Goal: Task Accomplishment & Management: Use online tool/utility

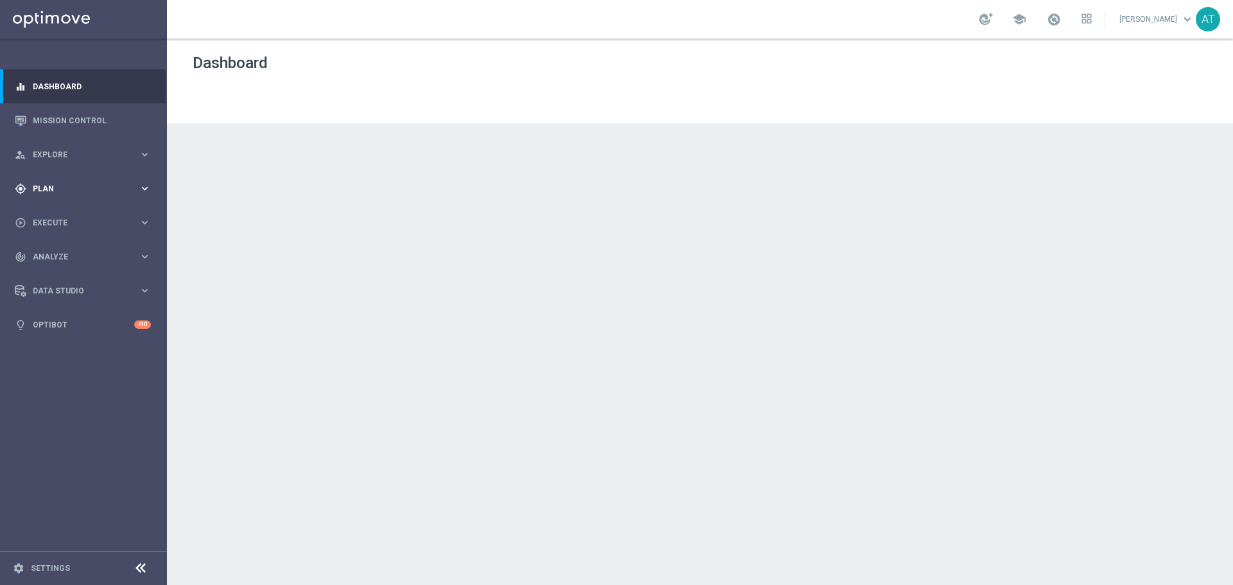
click at [67, 187] on span "Plan" at bounding box center [86, 189] width 106 height 8
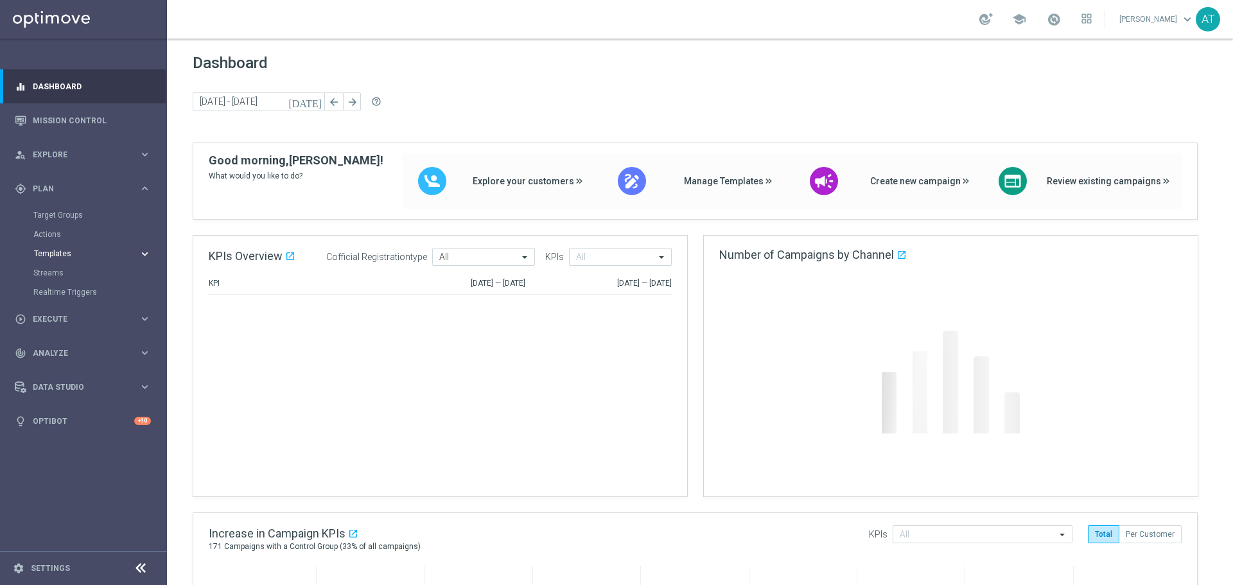
click at [66, 249] on button "Templates keyboard_arrow_right" at bounding box center [92, 254] width 118 height 10
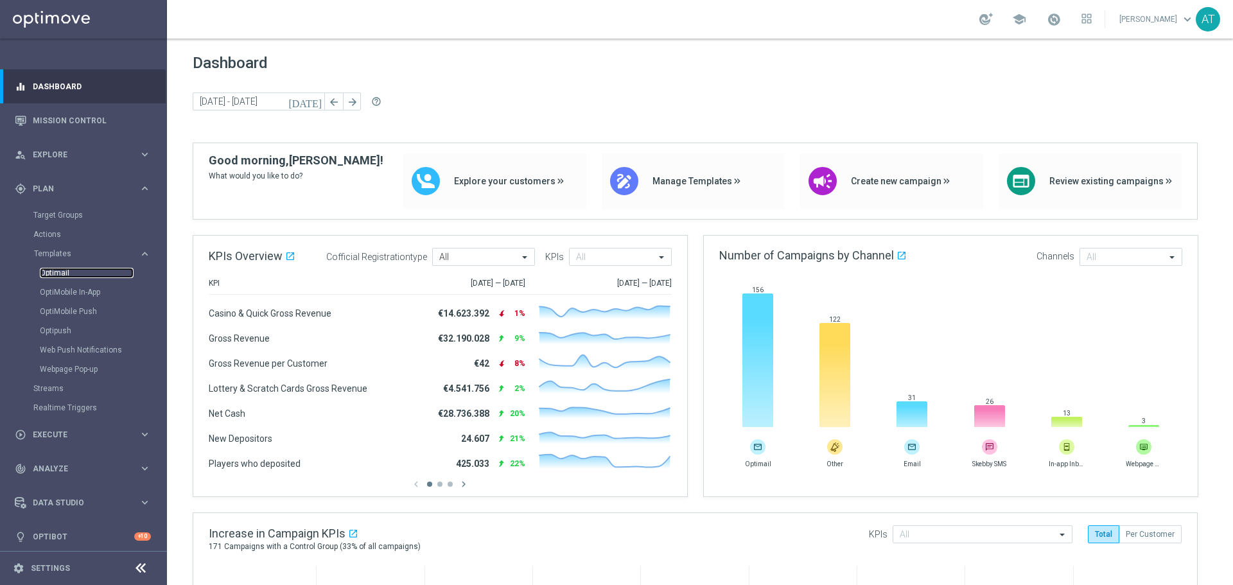
click at [65, 272] on link "Optimail" at bounding box center [87, 273] width 94 height 10
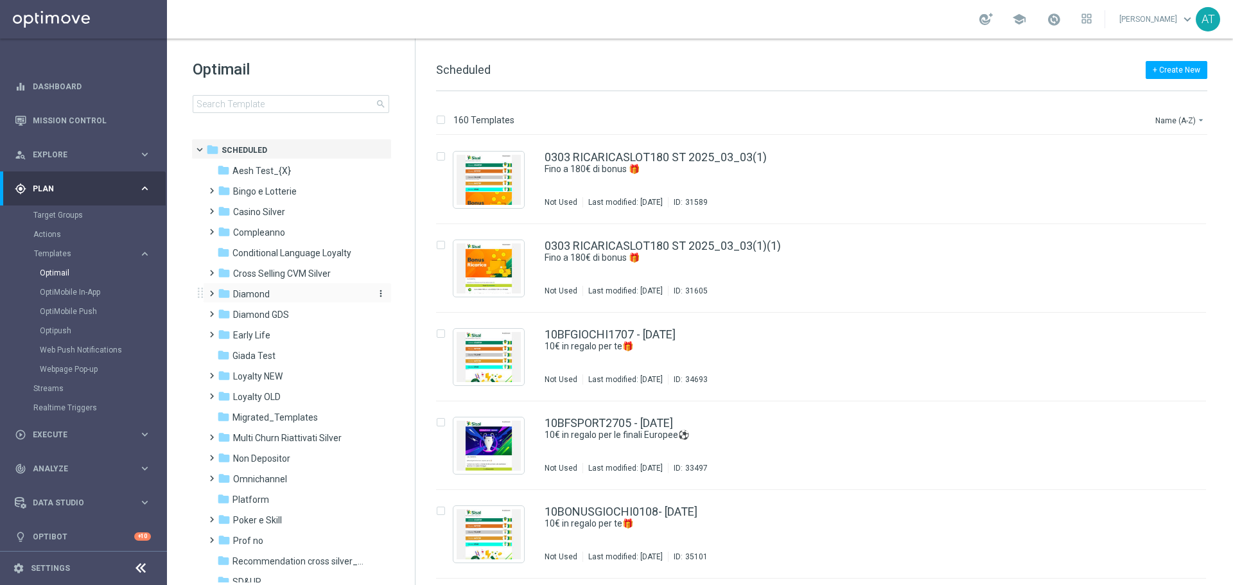
click at [255, 294] on span "Diamond" at bounding box center [251, 294] width 37 height 12
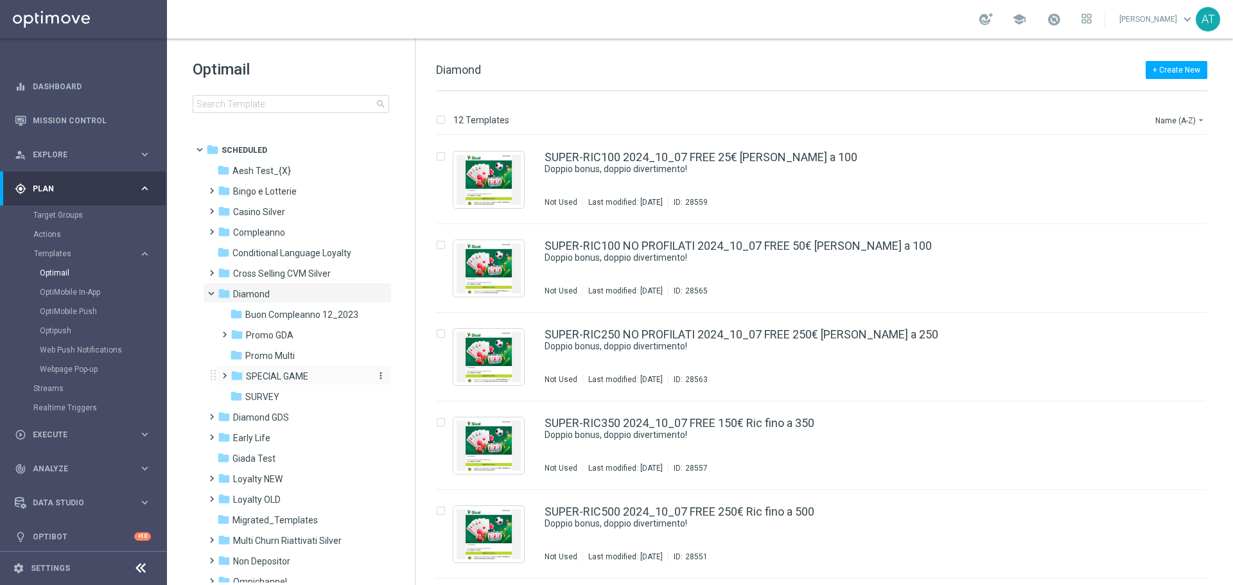
click at [266, 379] on span "SPECIAL GAME" at bounding box center [277, 377] width 62 height 12
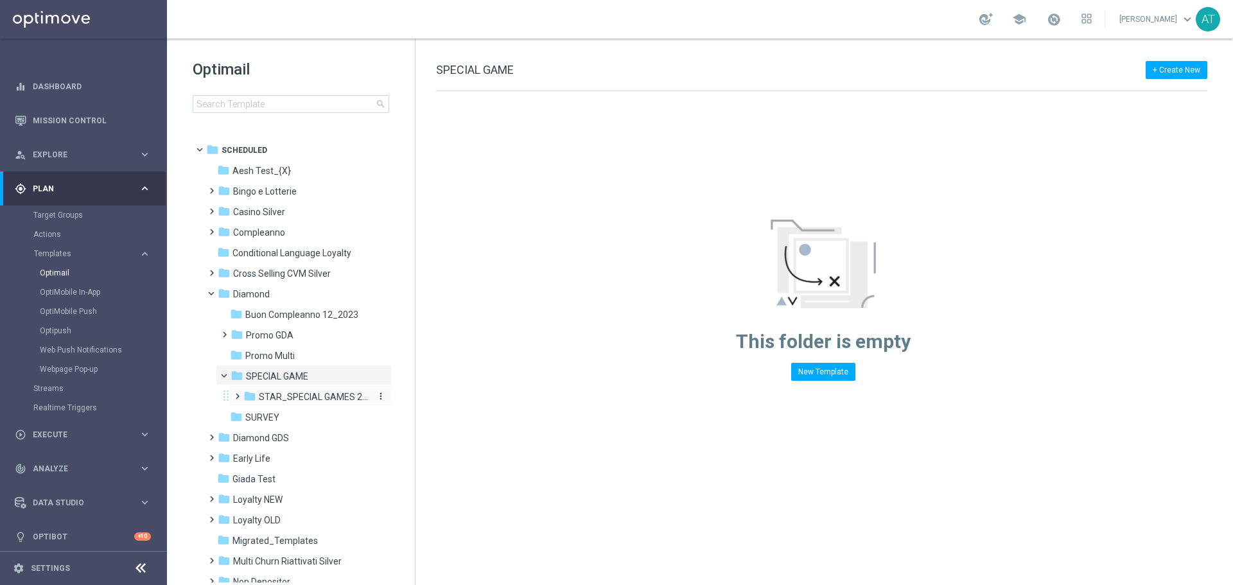
click at [290, 395] on span "STAR_SPECIAL GAMES 2025" at bounding box center [314, 397] width 110 height 12
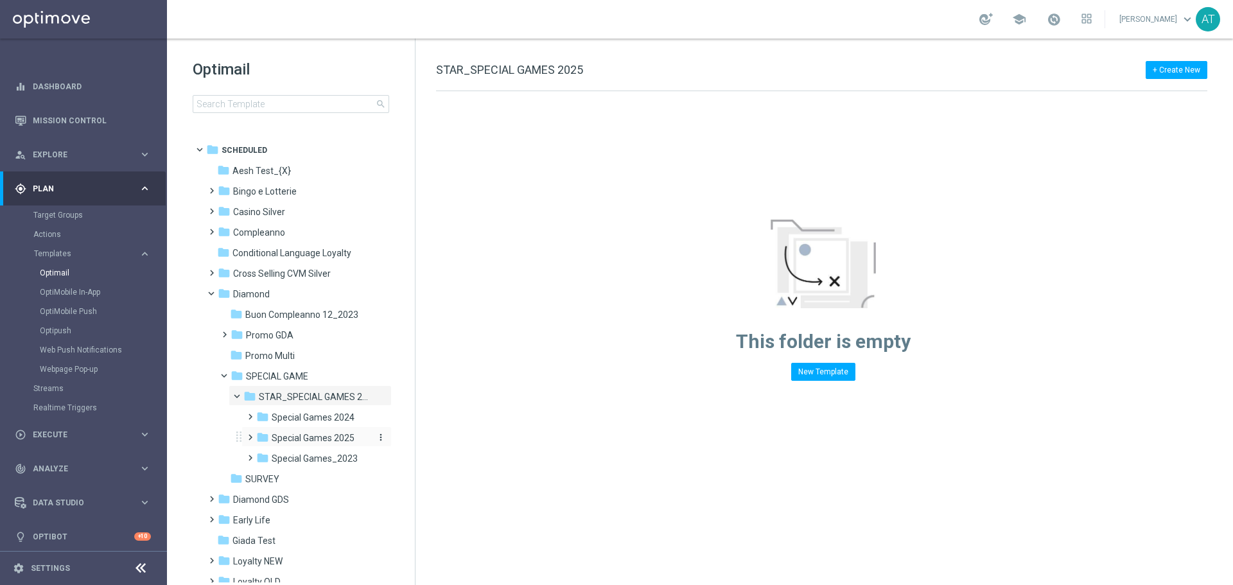
click at [295, 439] on span "Special Games 2025" at bounding box center [313, 438] width 83 height 12
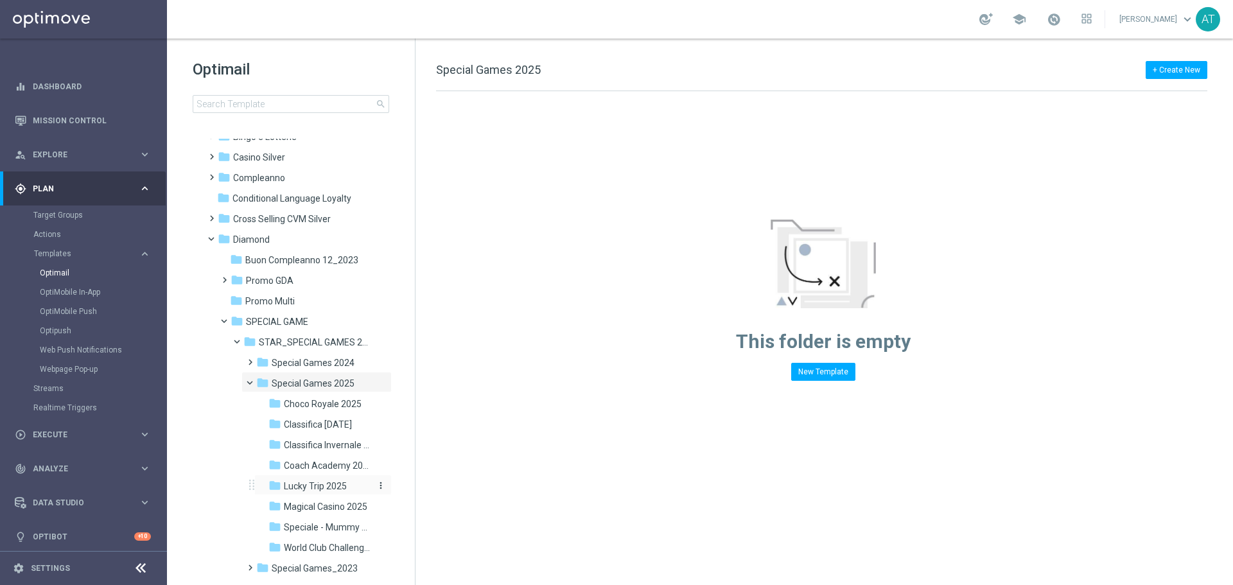
scroll to position [64, 0]
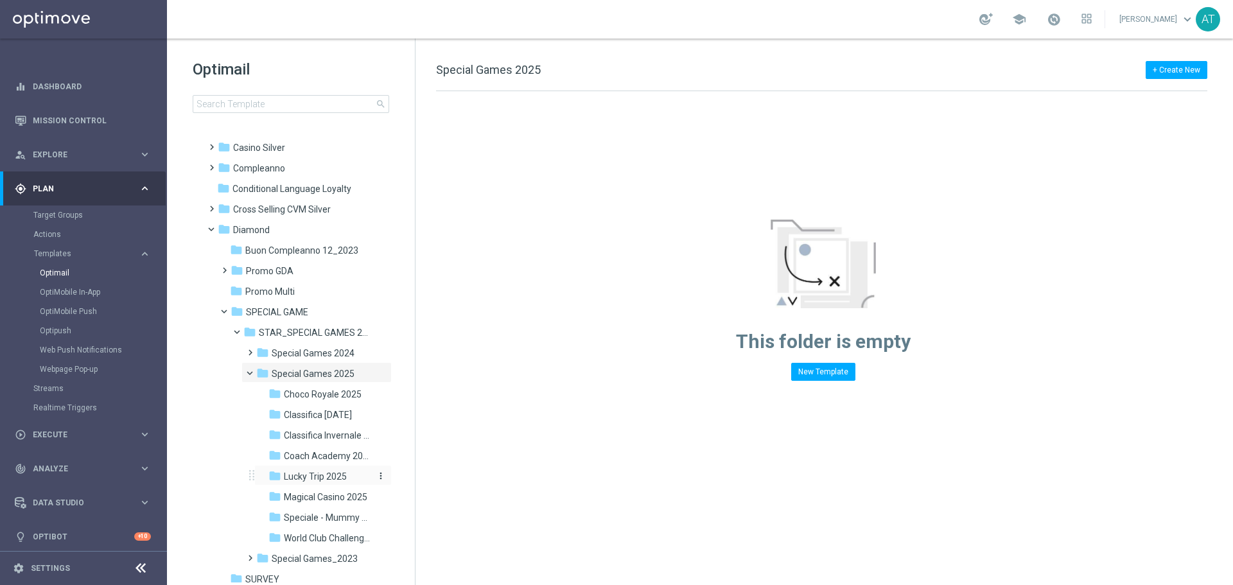
click at [322, 475] on span "Lucky Trip 2025" at bounding box center [315, 477] width 63 height 12
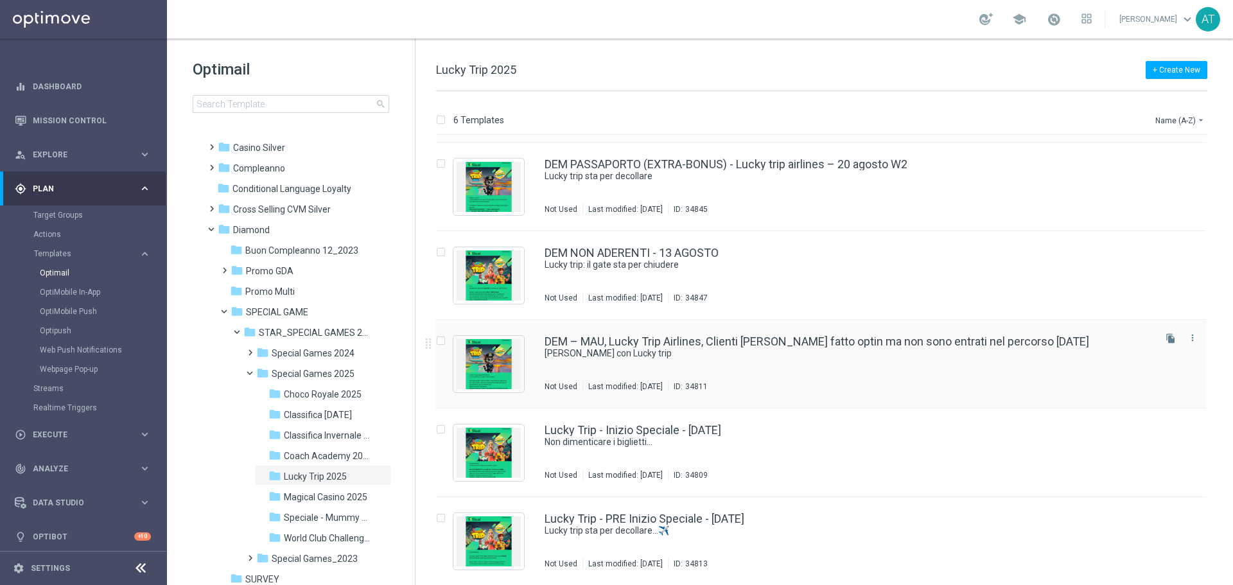
scroll to position [82, 0]
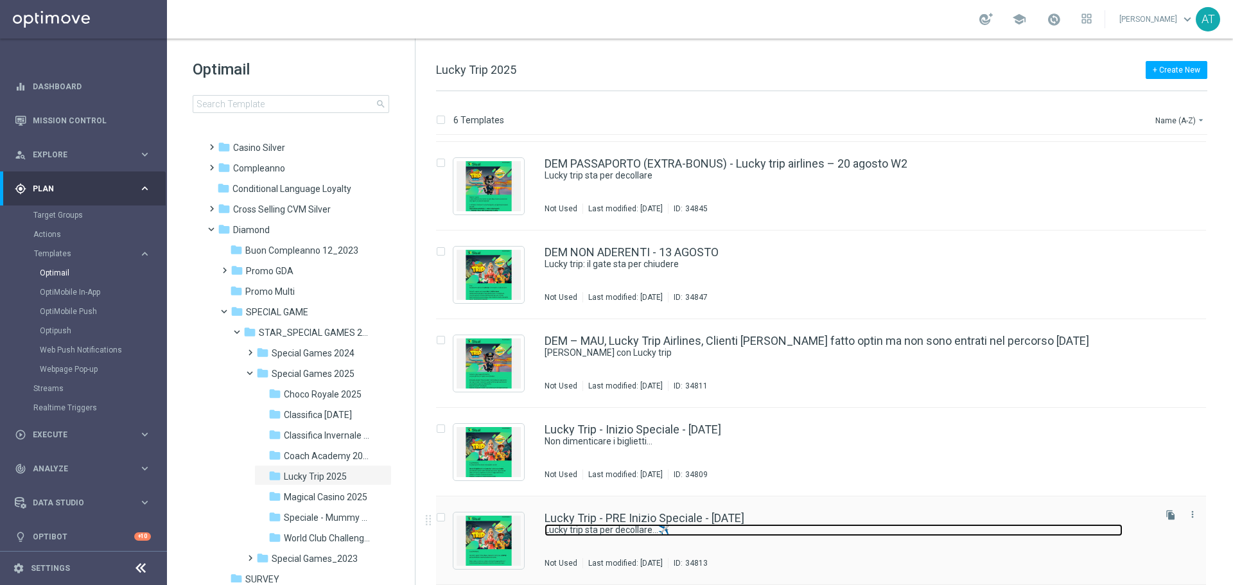
click at [611, 524] on link "Lucky trip sta per decollare...✈️" at bounding box center [834, 530] width 578 height 12
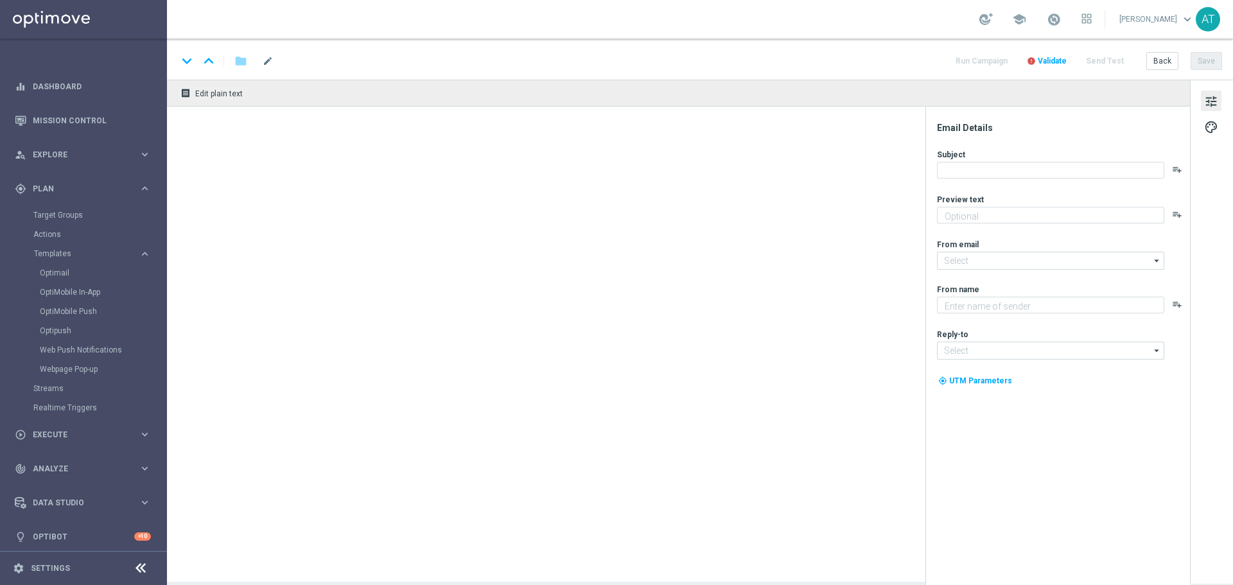
type textarea "Fai le valigie e preparati a partire"
type input "[EMAIL_ADDRESS][DOMAIN_NAME]"
type textarea "Sisal"
type input "[EMAIL_ADDRESS][DOMAIN_NAME]"
